Goal: Task Accomplishment & Management: Manage account settings

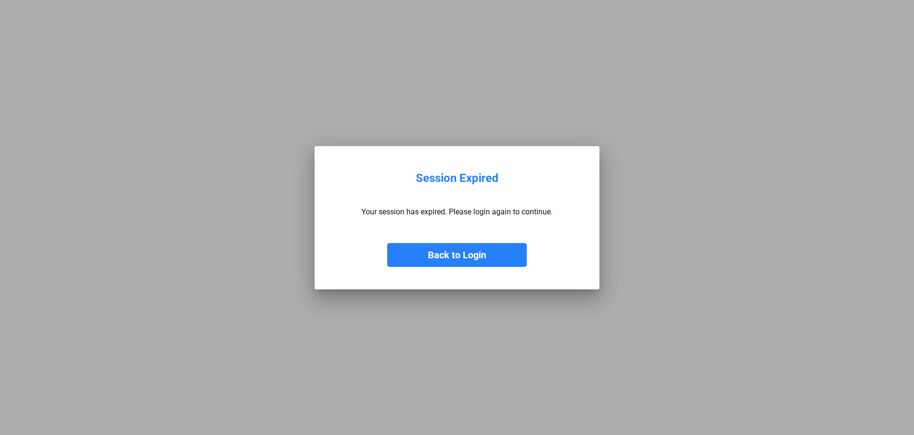
click at [481, 256] on button "Back to Login" at bounding box center [457, 255] width 140 height 24
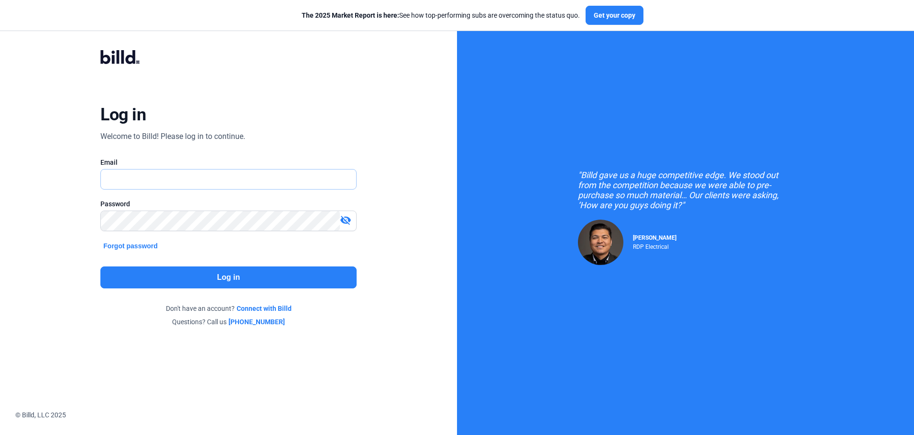
type input "[EMAIL_ADDRESS][DOMAIN_NAME]"
click at [258, 282] on button "Log in" at bounding box center [228, 278] width 256 height 22
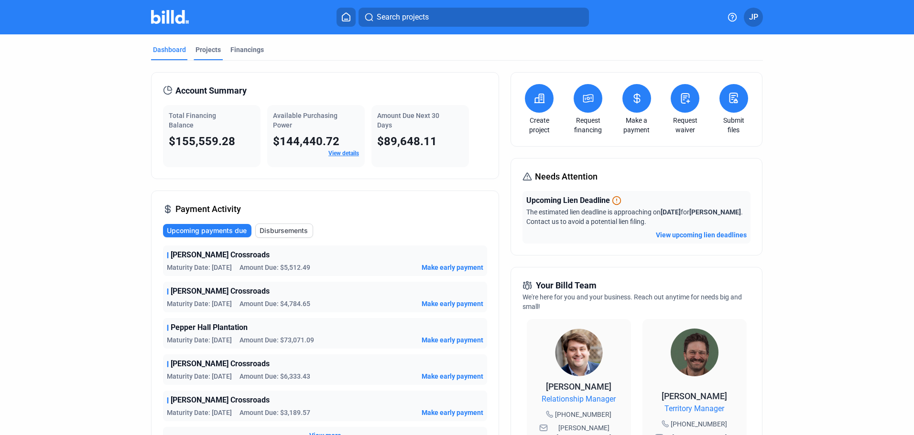
click at [213, 46] on div "Projects" at bounding box center [207, 50] width 25 height 10
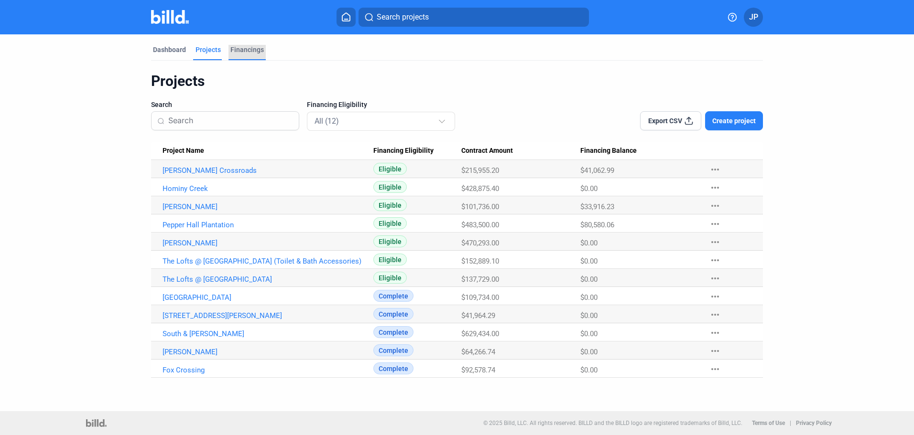
click at [235, 48] on div "Financings" at bounding box center [246, 50] width 33 height 10
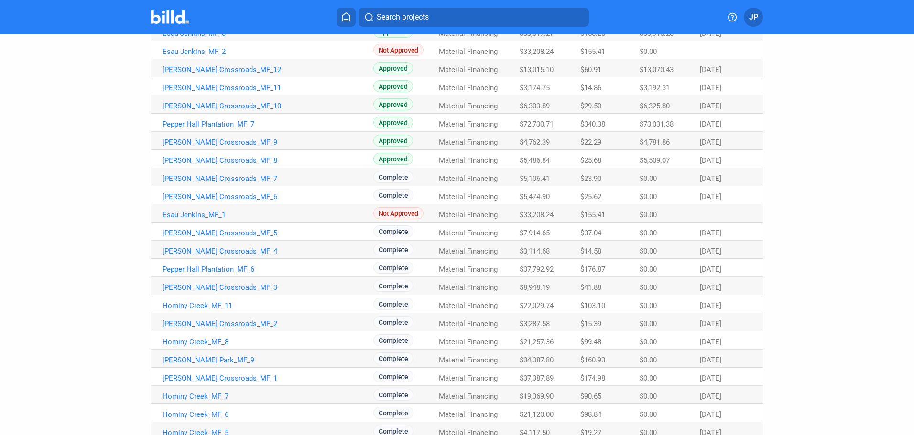
scroll to position [191, 0]
